Goal: Task Accomplishment & Management: Manage account settings

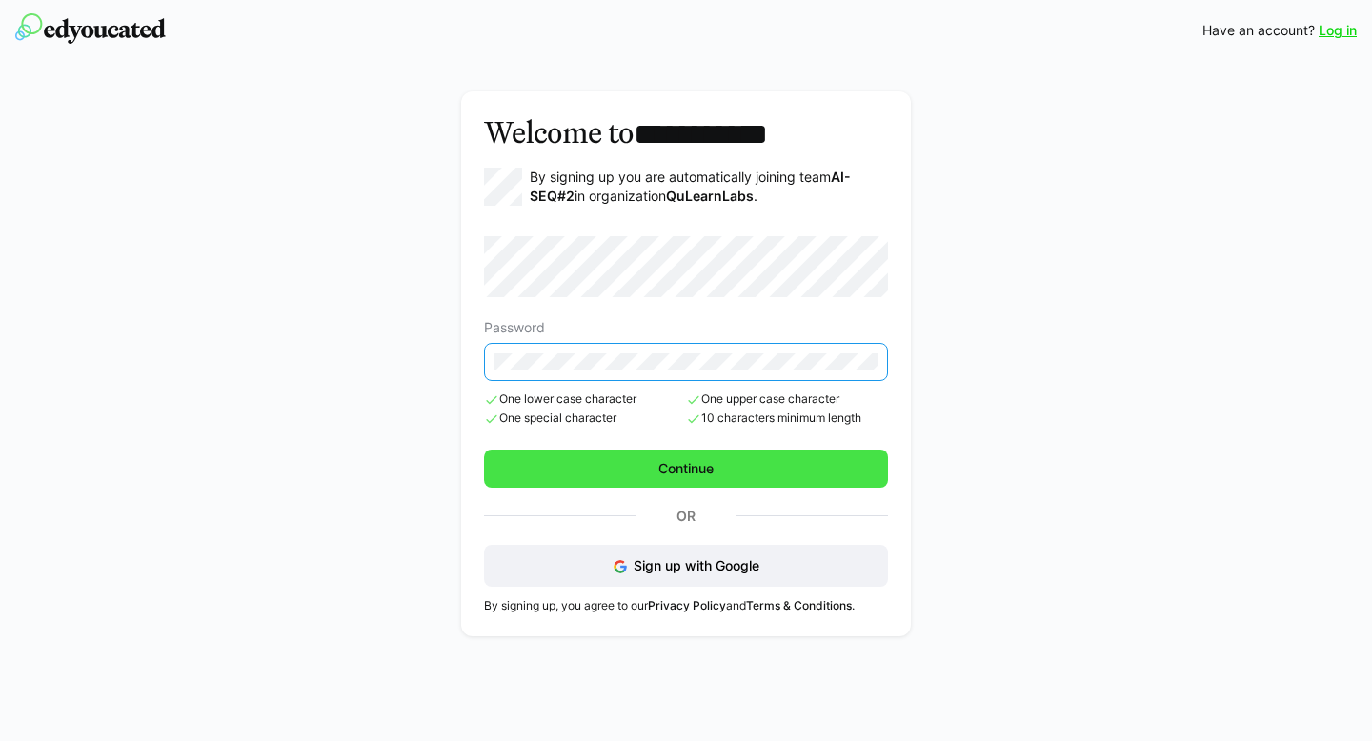
click at [671, 467] on span "Continue" at bounding box center [685, 468] width 61 height 19
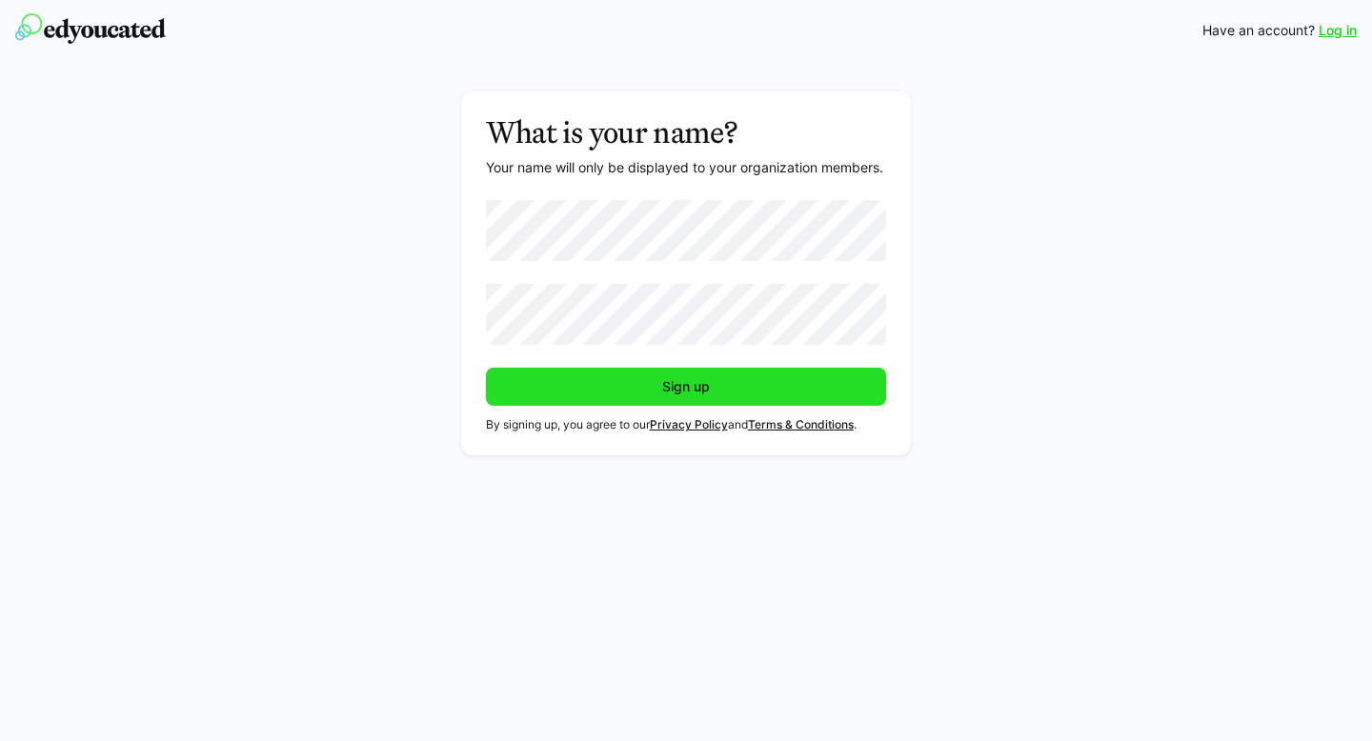
click at [688, 381] on span "Sign up" at bounding box center [685, 386] width 53 height 19
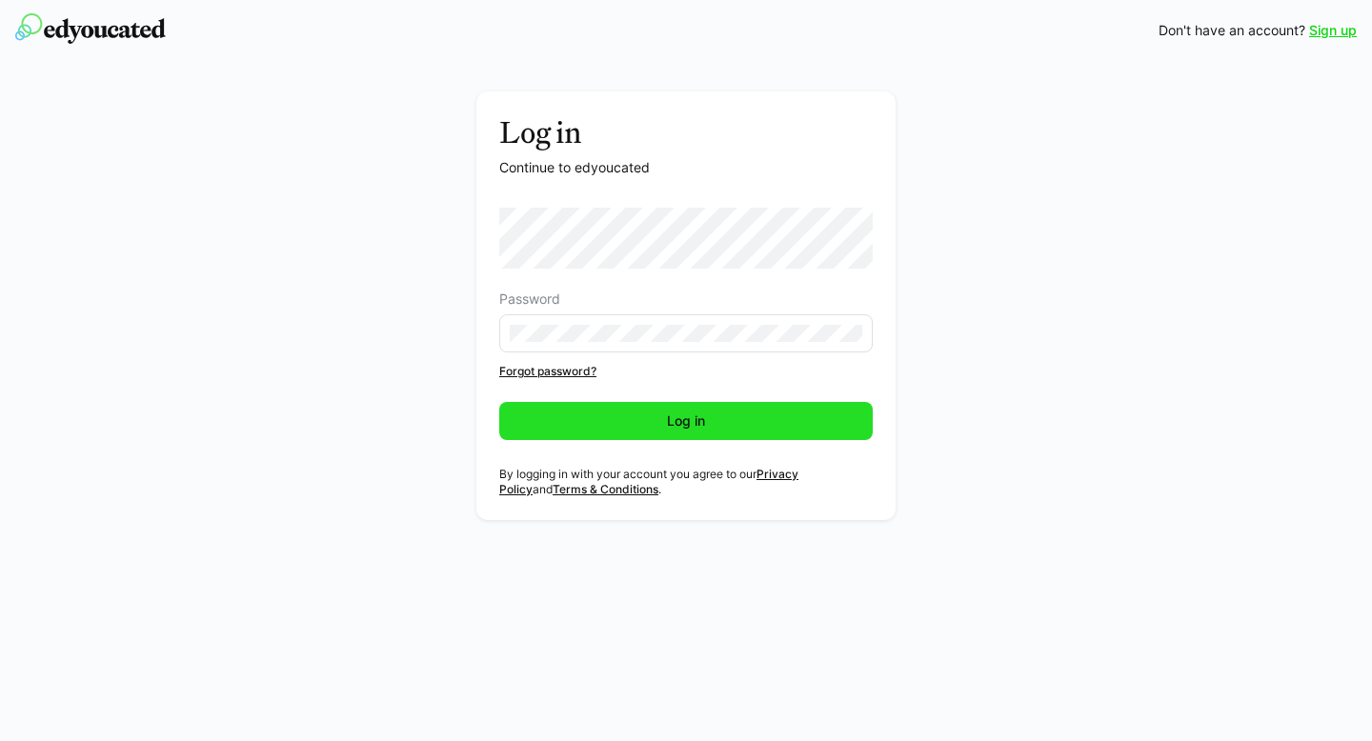
click at [699, 421] on span "Log in" at bounding box center [686, 420] width 44 height 19
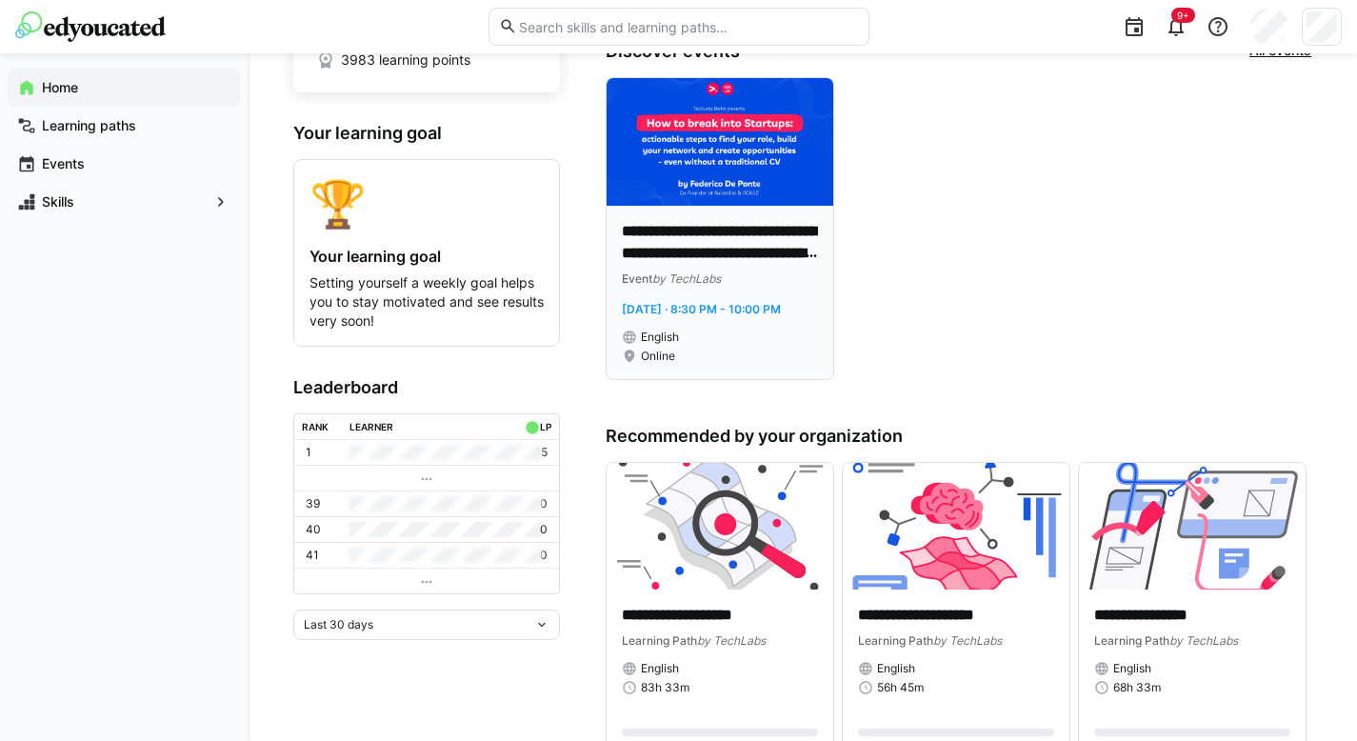
scroll to position [200, 0]
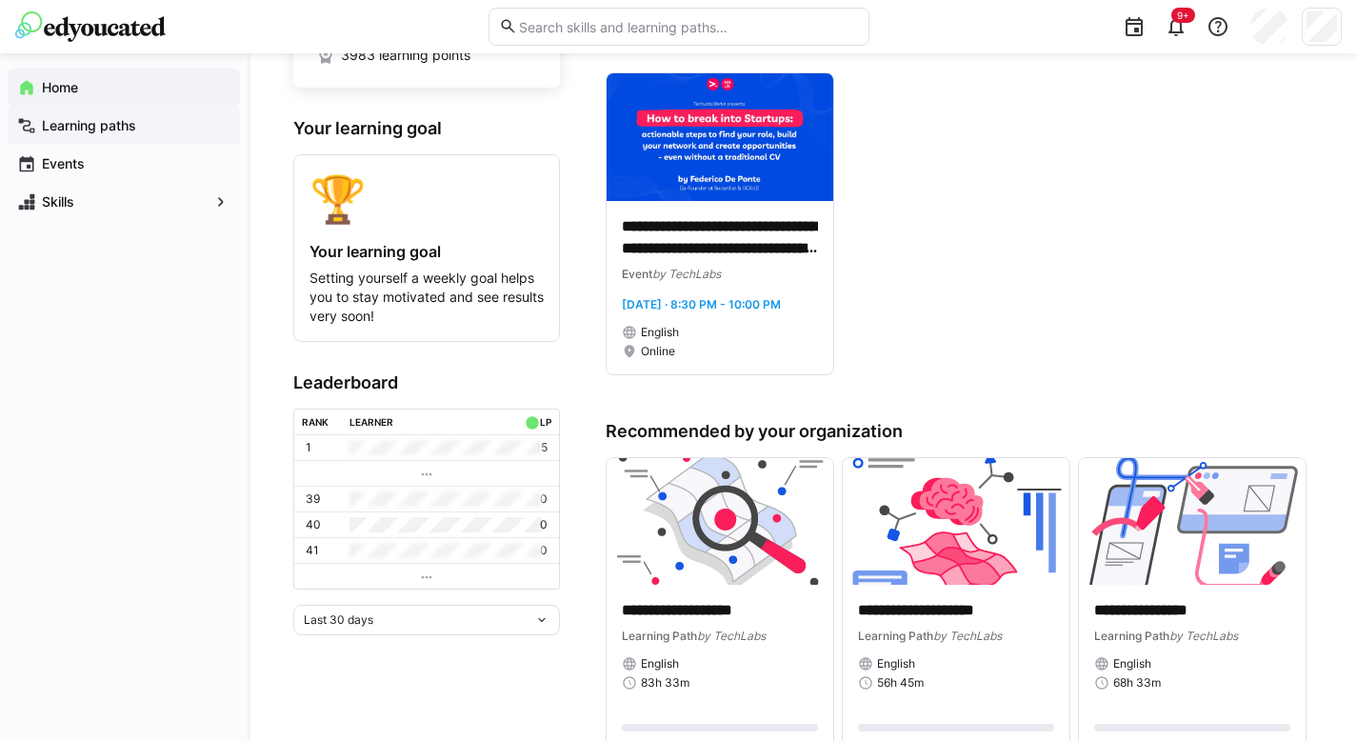
click at [0, 0] on app-navigation-label "Learning paths" at bounding box center [0, 0] width 0 height 0
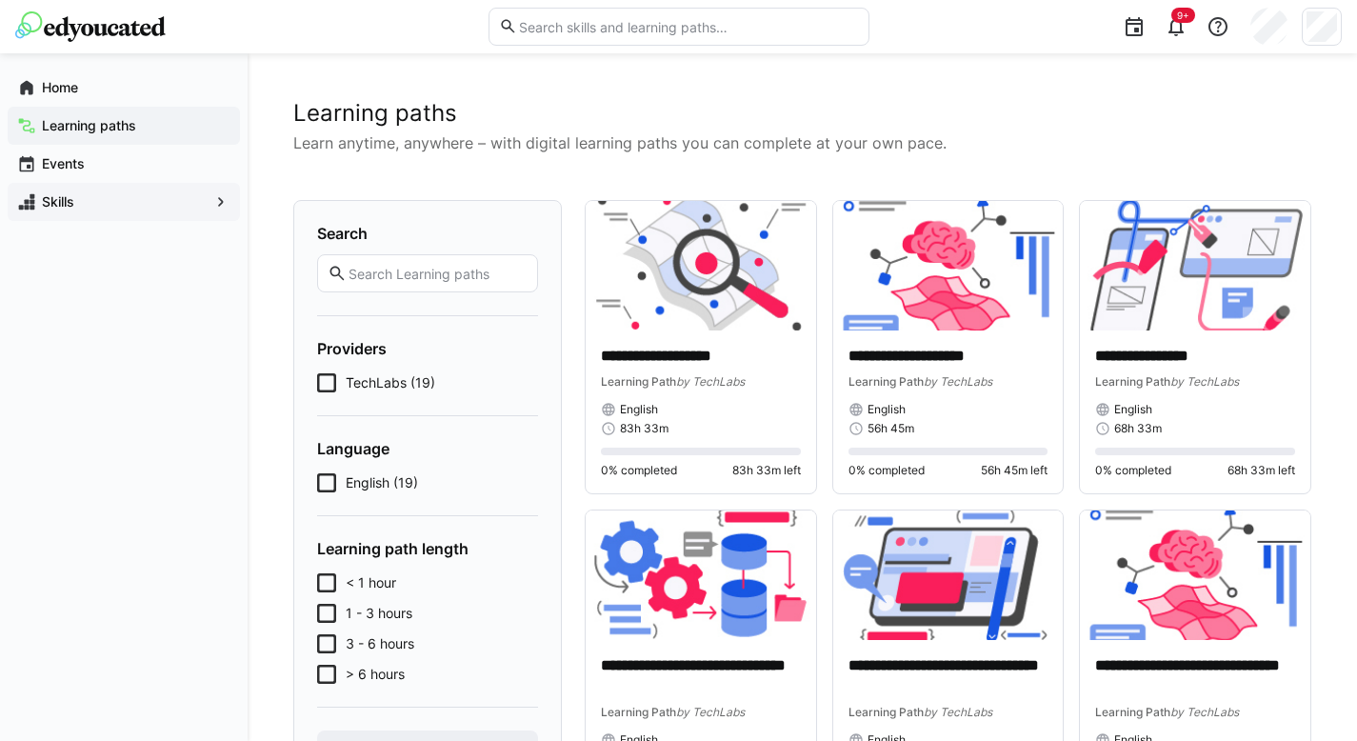
click at [170, 207] on span "Skills" at bounding box center [124, 201] width 170 height 19
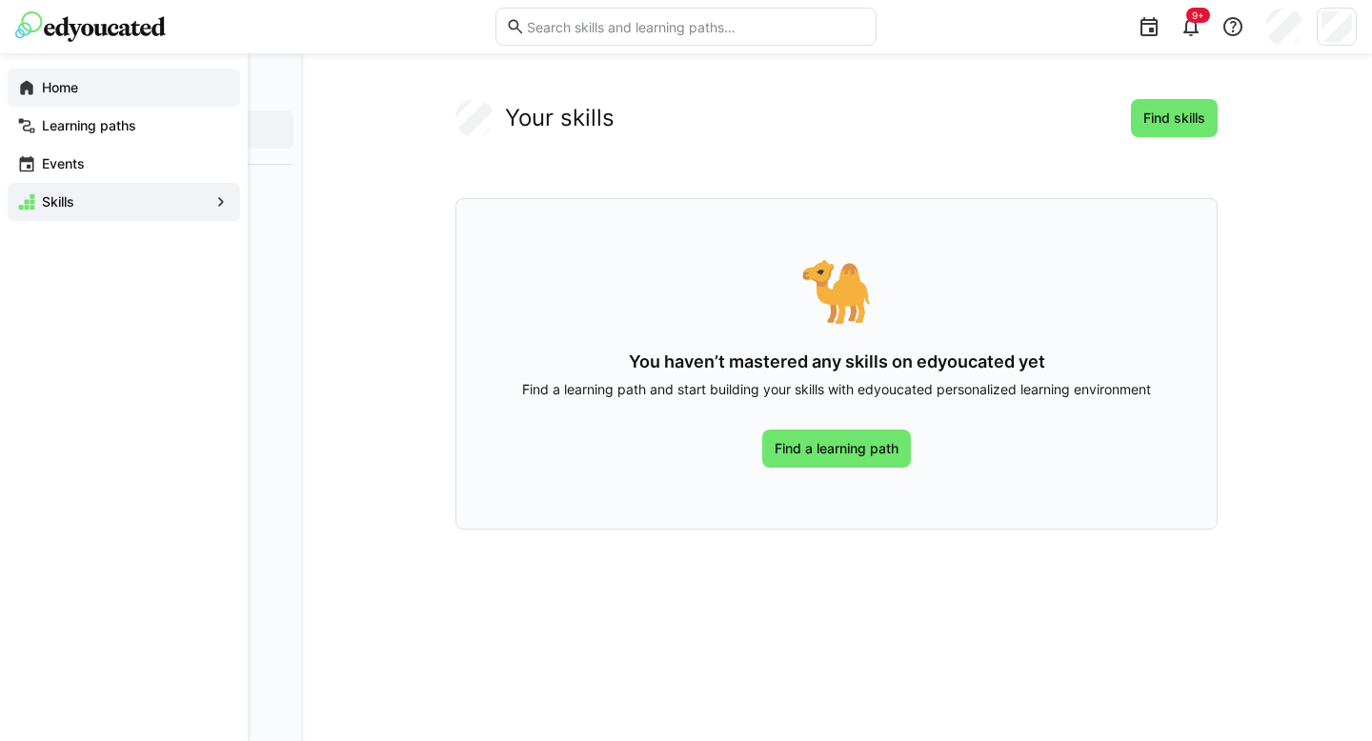
click at [0, 0] on app-navigation-label "Home" at bounding box center [0, 0] width 0 height 0
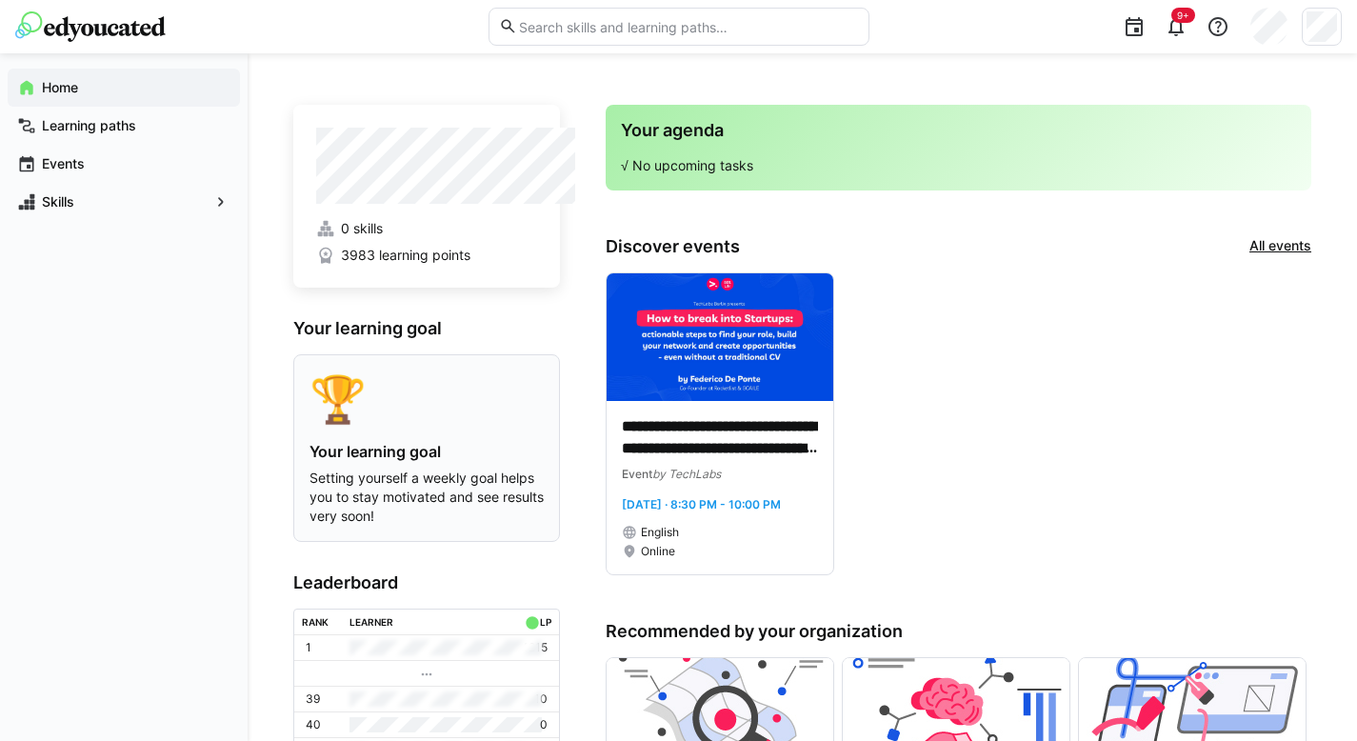
drag, startPoint x: 507, startPoint y: 364, endPoint x: 594, endPoint y: 378, distance: 88.8
click at [559, 378] on div "🏆 Your learning goal Setting yourself a weekly goal helps you to stay motivated…" at bounding box center [426, 448] width 265 height 186
